Goal: Use online tool/utility: Utilize a website feature to perform a specific function

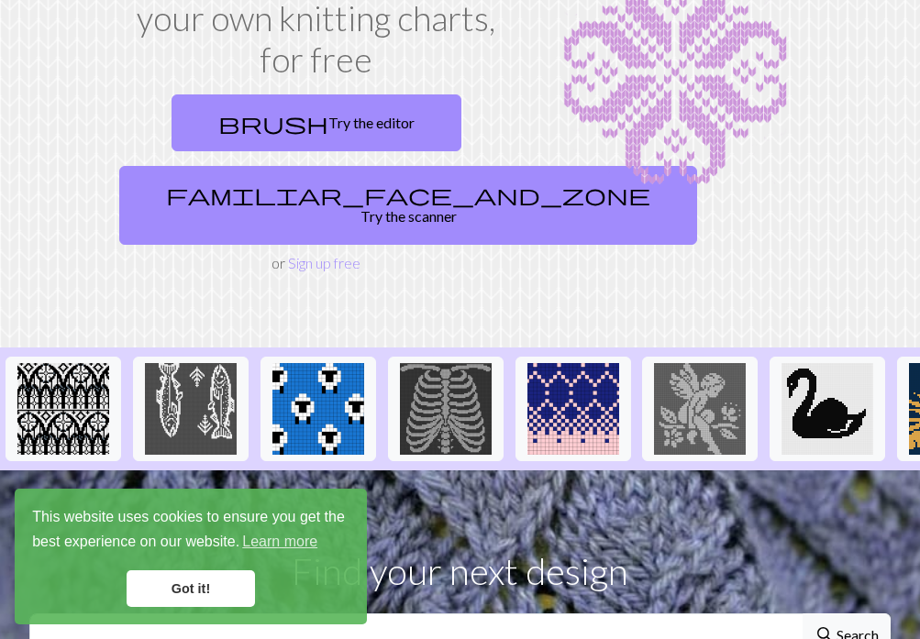
scroll to position [248, 0]
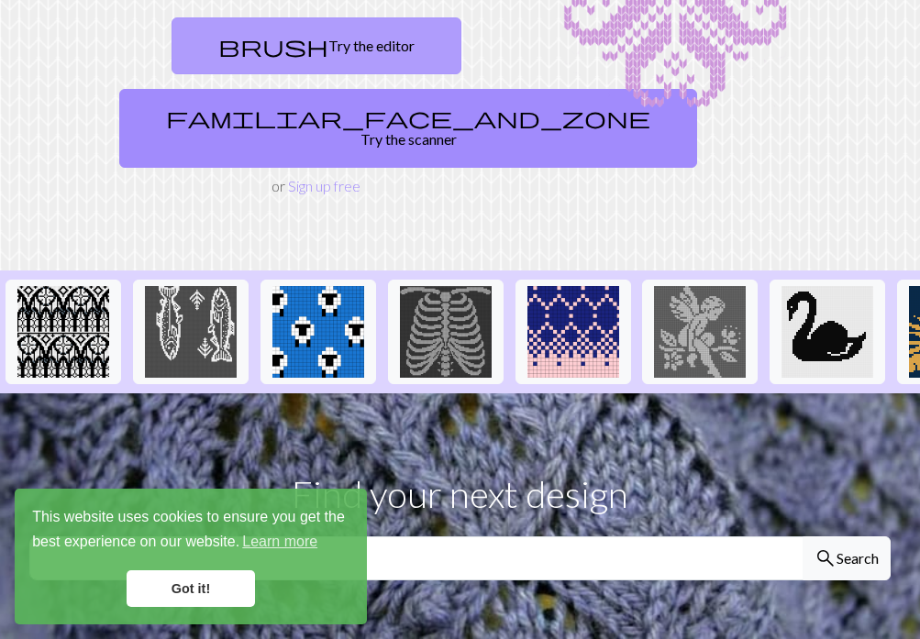
click at [350, 39] on link "brush Try the editor" at bounding box center [316, 45] width 290 height 57
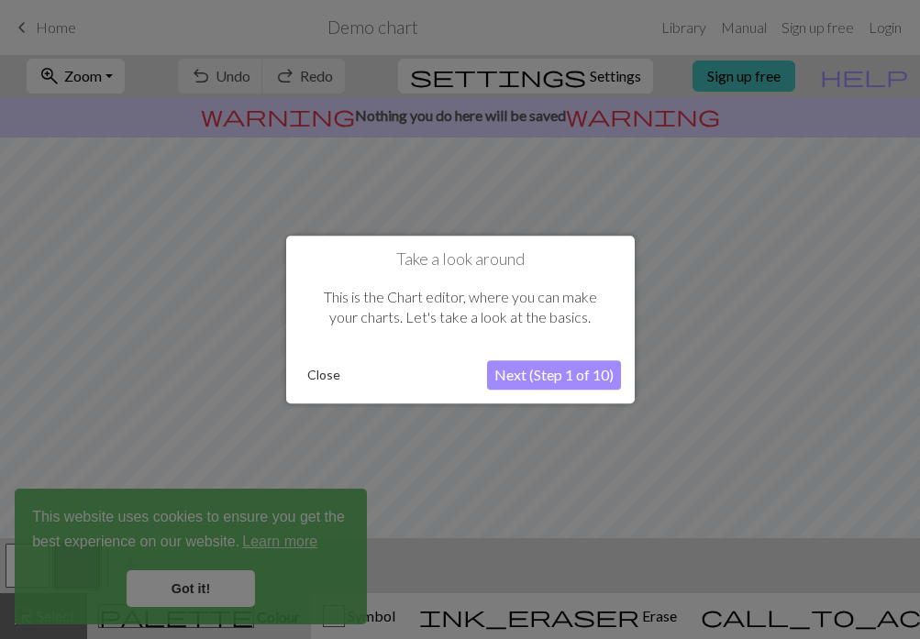
click at [312, 363] on button "Close" at bounding box center [324, 375] width 48 height 28
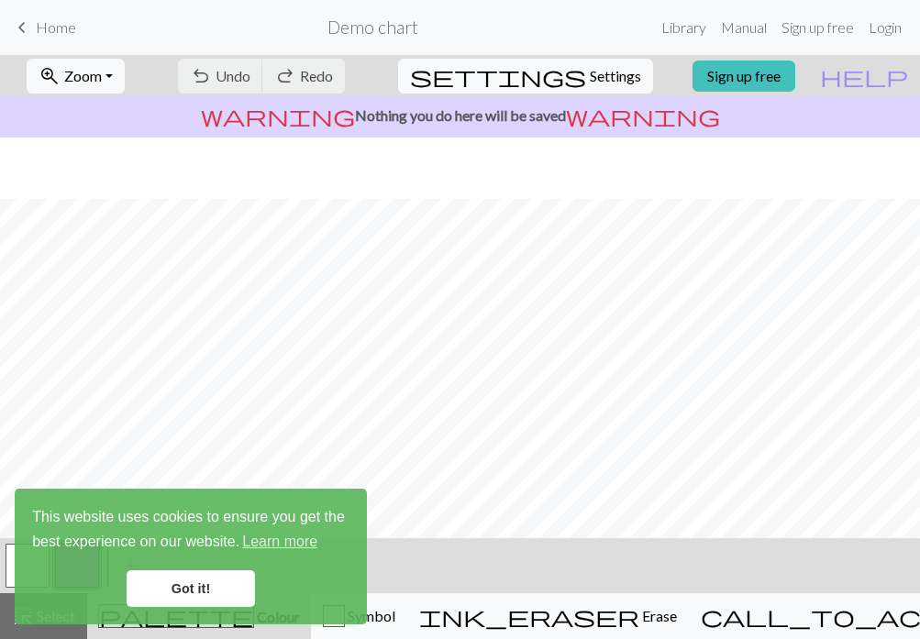
scroll to position [269, 0]
click at [209, 590] on link "Got it!" at bounding box center [191, 588] width 128 height 37
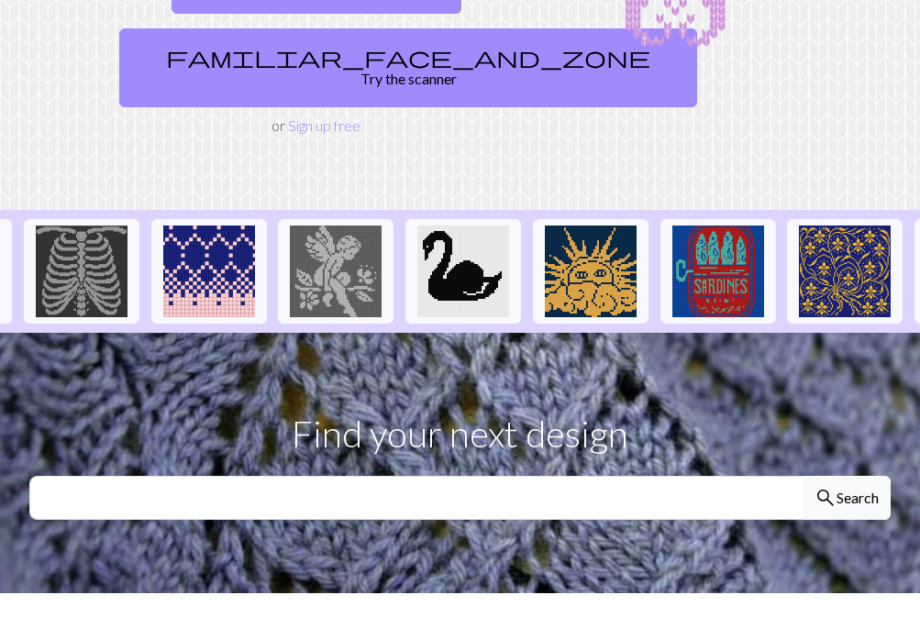
scroll to position [225, 0]
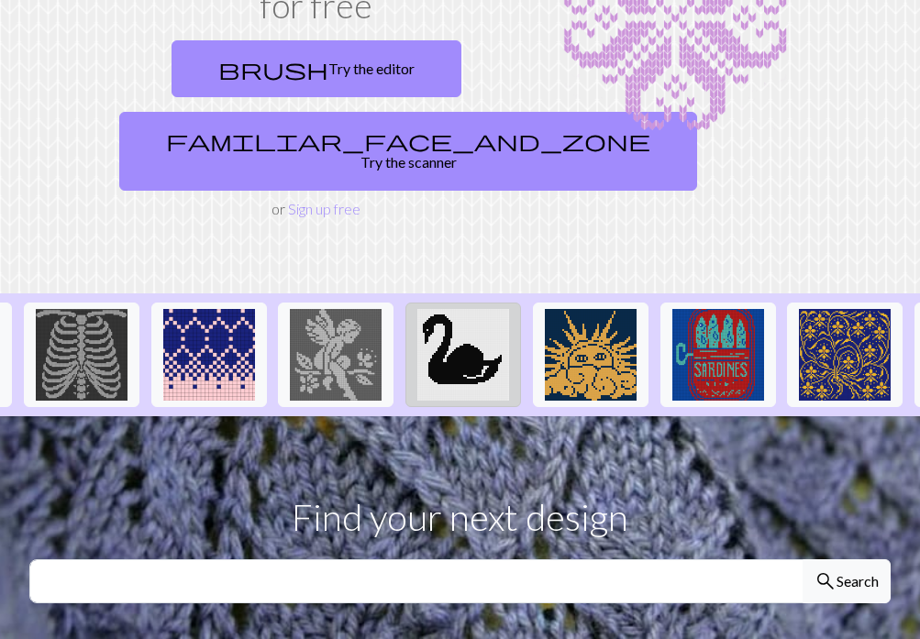
click at [463, 330] on img at bounding box center [463, 355] width 92 height 92
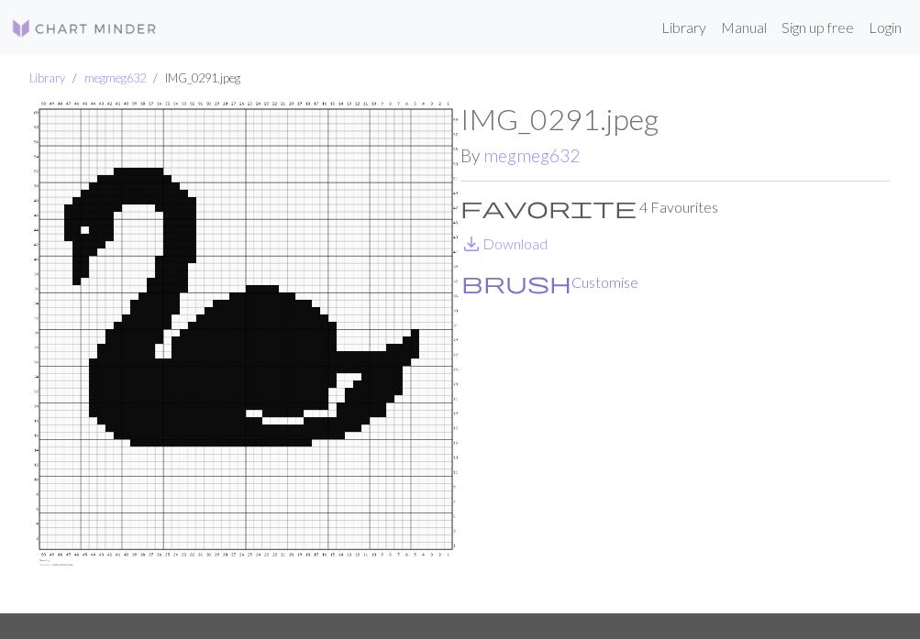
click at [505, 279] on button "brush Customise" at bounding box center [549, 282] width 179 height 24
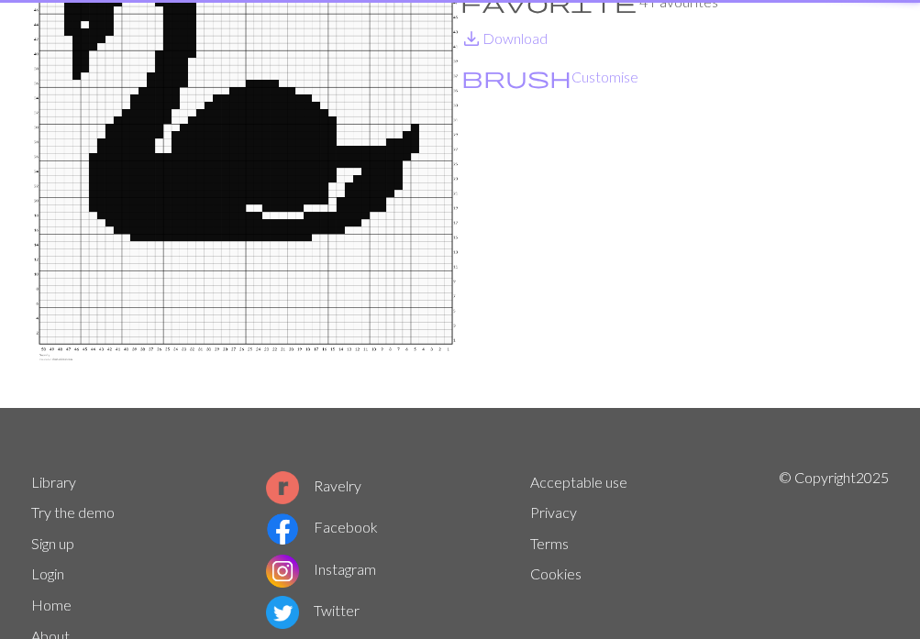
scroll to position [2, 0]
